Goal: Task Accomplishment & Management: Use online tool/utility

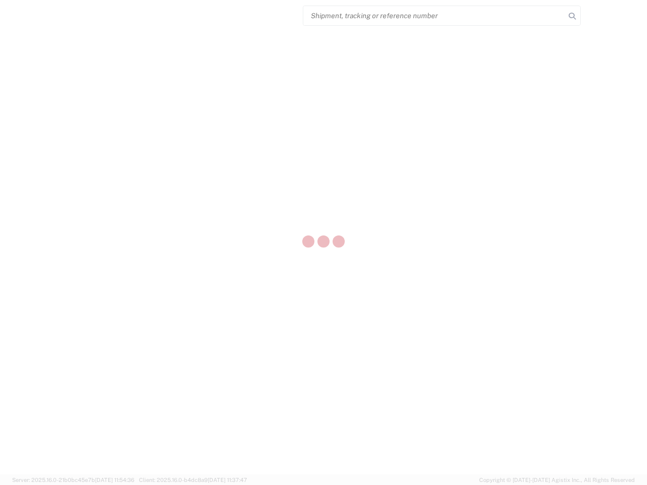
select select "US"
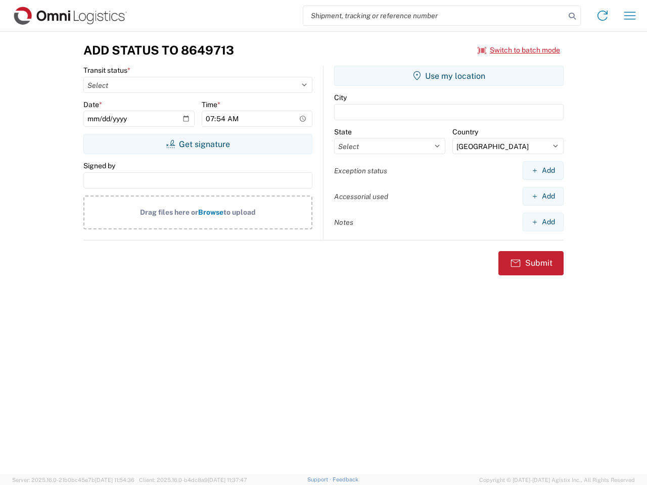
click at [434, 16] on input "search" at bounding box center [434, 15] width 262 height 19
click at [572, 16] on icon at bounding box center [572, 16] width 14 height 14
click at [603, 16] on icon at bounding box center [602, 16] width 16 height 16
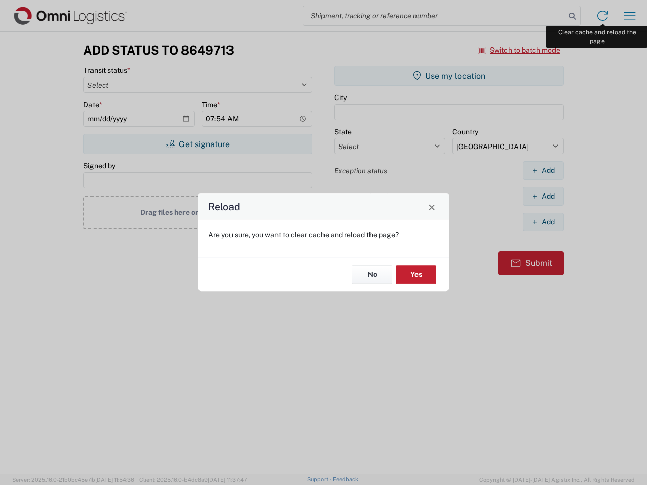
click at [630, 16] on div "Reload Are you sure, you want to clear cache and reload the page? No Yes" at bounding box center [323, 242] width 647 height 485
click at [519, 50] on div "Reload Are you sure, you want to clear cache and reload the page? No Yes" at bounding box center [323, 242] width 647 height 485
click at [198, 144] on div "Reload Are you sure, you want to clear cache and reload the page? No Yes" at bounding box center [323, 242] width 647 height 485
click at [449, 76] on div "Reload Are you sure, you want to clear cache and reload the page? No Yes" at bounding box center [323, 242] width 647 height 485
click at [543, 170] on div "Reload Are you sure, you want to clear cache and reload the page? No Yes" at bounding box center [323, 242] width 647 height 485
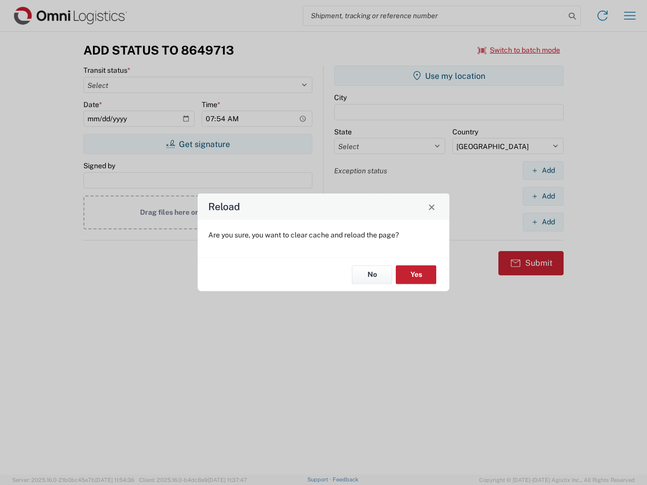
click at [543, 196] on div "Reload Are you sure, you want to clear cache and reload the page? No Yes" at bounding box center [323, 242] width 647 height 485
click at [543, 222] on div "Reload Are you sure, you want to clear cache and reload the page? No Yes" at bounding box center [323, 242] width 647 height 485
